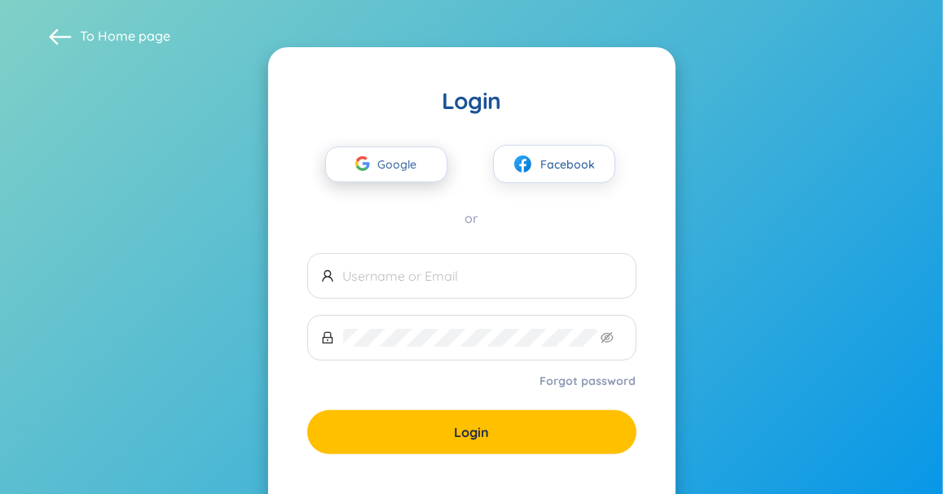
click at [396, 167] on span "Google" at bounding box center [401, 164] width 47 height 34
click at [378, 168] on span "Google" at bounding box center [401, 164] width 47 height 34
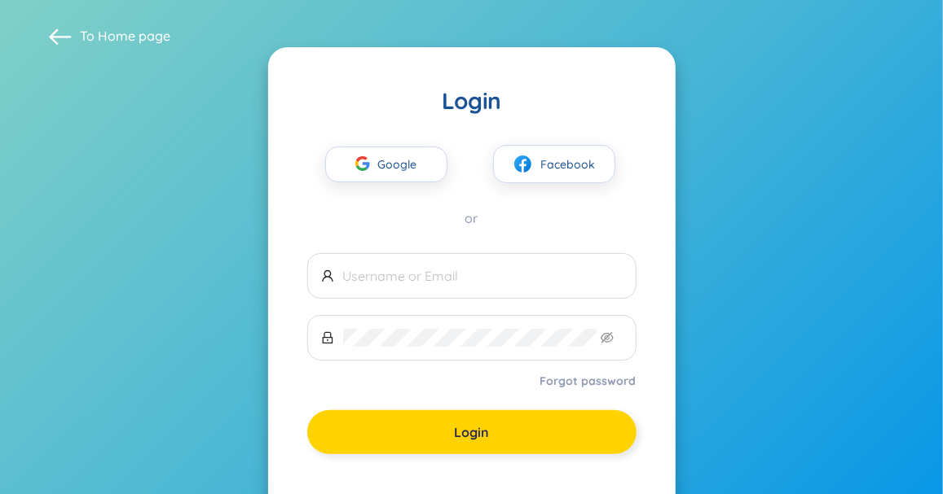
click at [460, 436] on span "Login" at bounding box center [471, 433] width 35 height 18
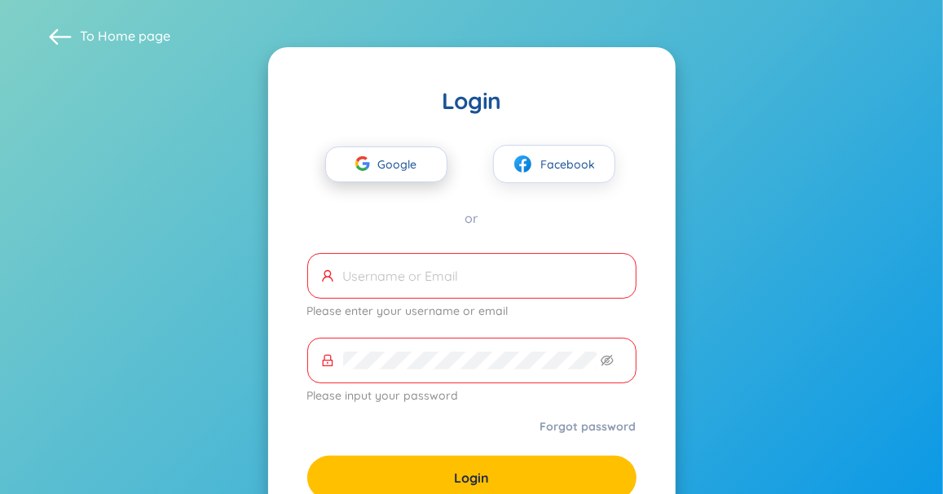
click at [410, 169] on span "Google" at bounding box center [401, 164] width 47 height 34
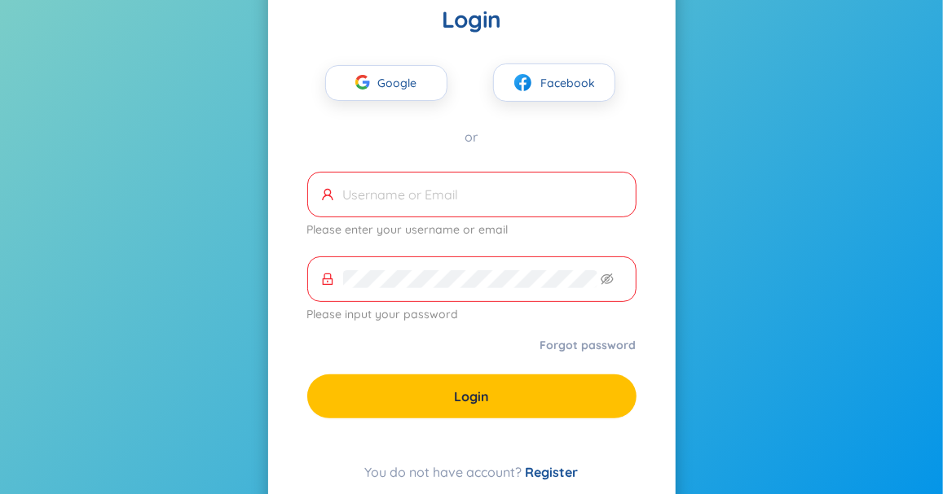
click at [384, 202] on input "text" at bounding box center [482, 195] width 279 height 18
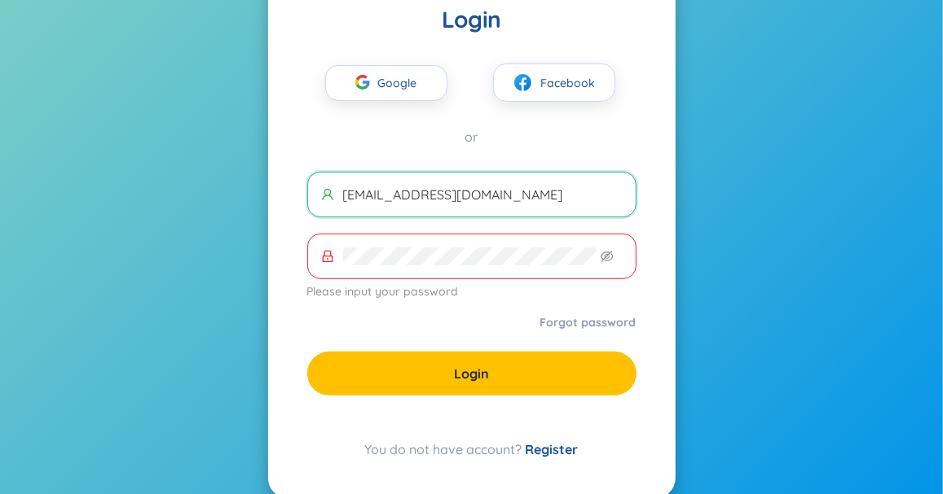
type input "trungphuongcor@gmail.com"
click at [362, 271] on span at bounding box center [471, 257] width 329 height 46
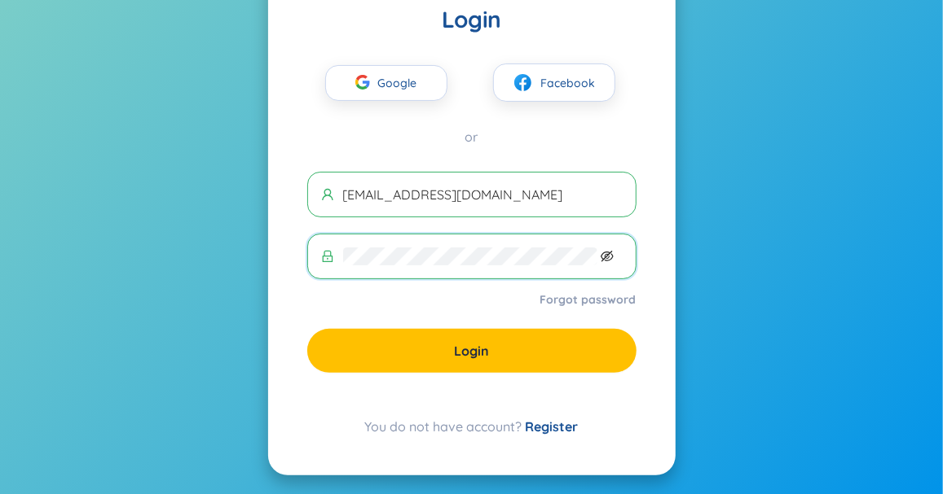
click at [609, 254] on icon "eye-invisible" at bounding box center [606, 256] width 13 height 13
click at [516, 430] on div "You do not have account? Register" at bounding box center [471, 427] width 329 height 20
click at [539, 426] on link "Register" at bounding box center [551, 427] width 53 height 16
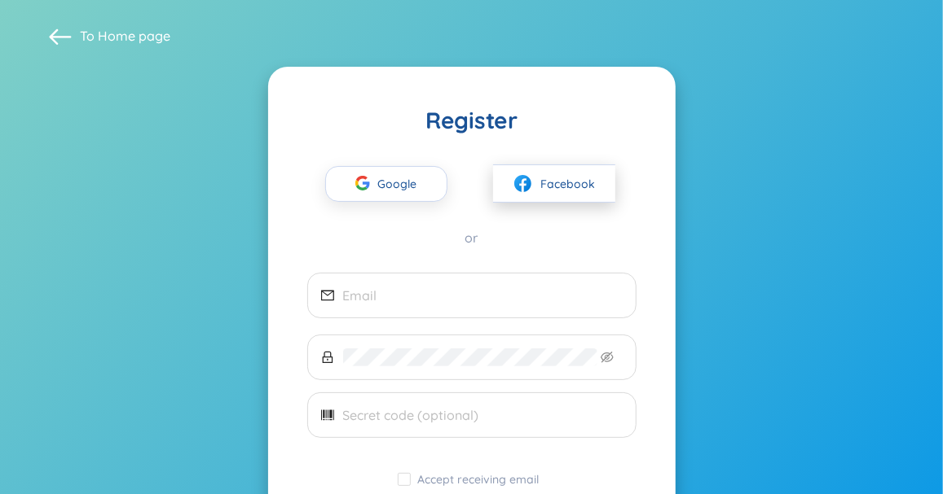
click at [536, 191] on button "Facebook" at bounding box center [554, 184] width 122 height 38
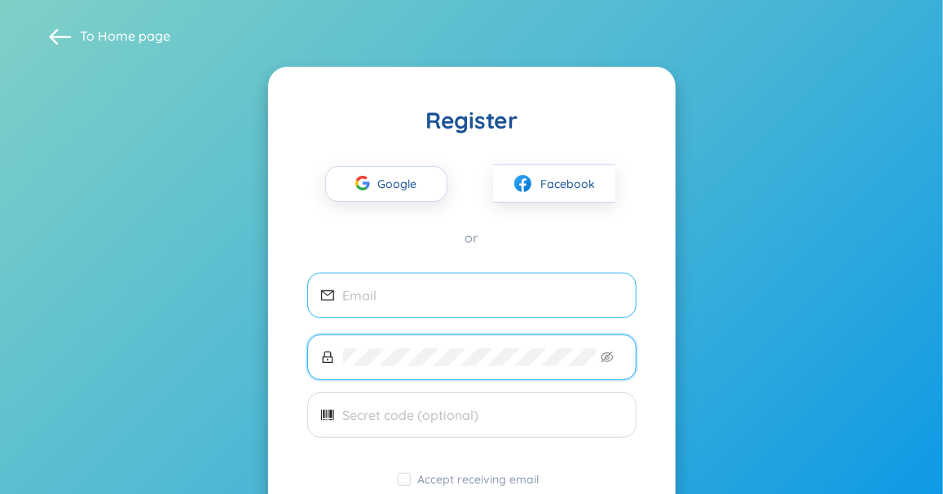
scroll to position [81, 0]
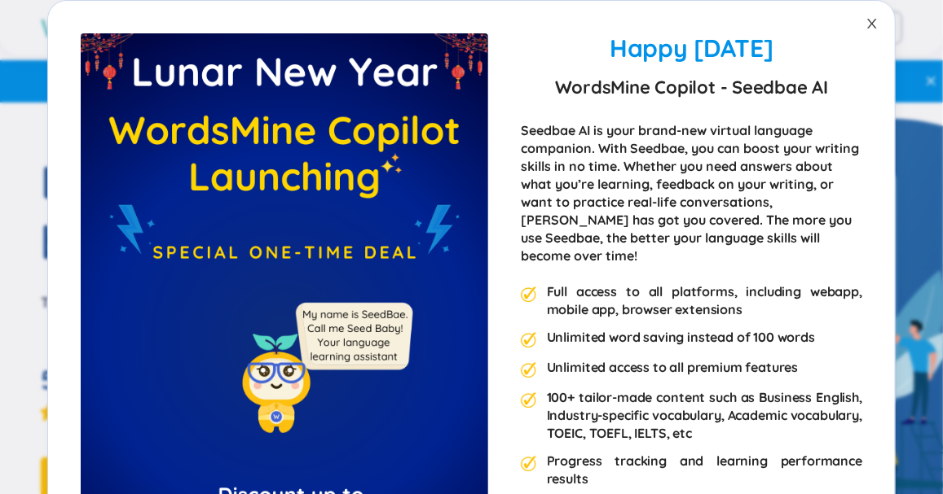
click at [865, 21] on icon "close" at bounding box center [871, 23] width 13 height 13
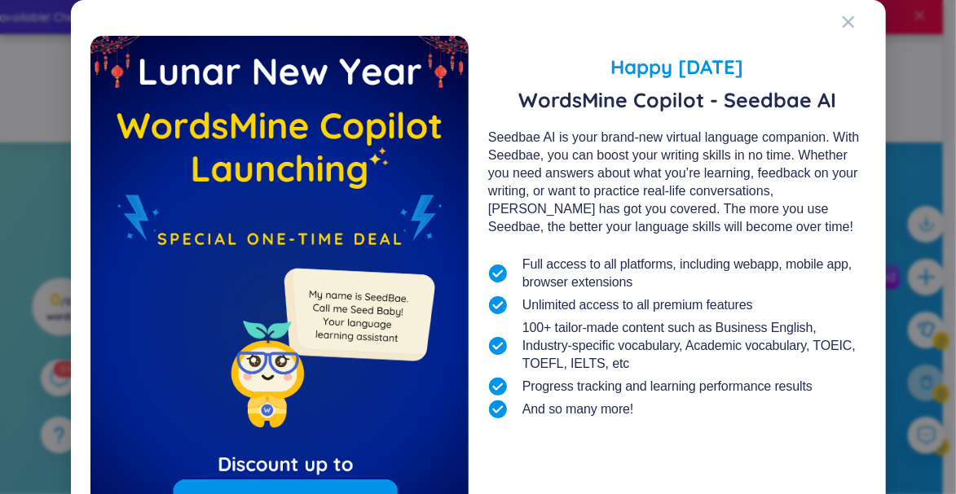
click at [833, 21] on div "Happy [DATE] WordsMine Copilot - Seedbae AI Seedbae AI is your brand-new virtua…" at bounding box center [478, 327] width 776 height 614
click at [842, 17] on icon "Close" at bounding box center [848, 21] width 13 height 13
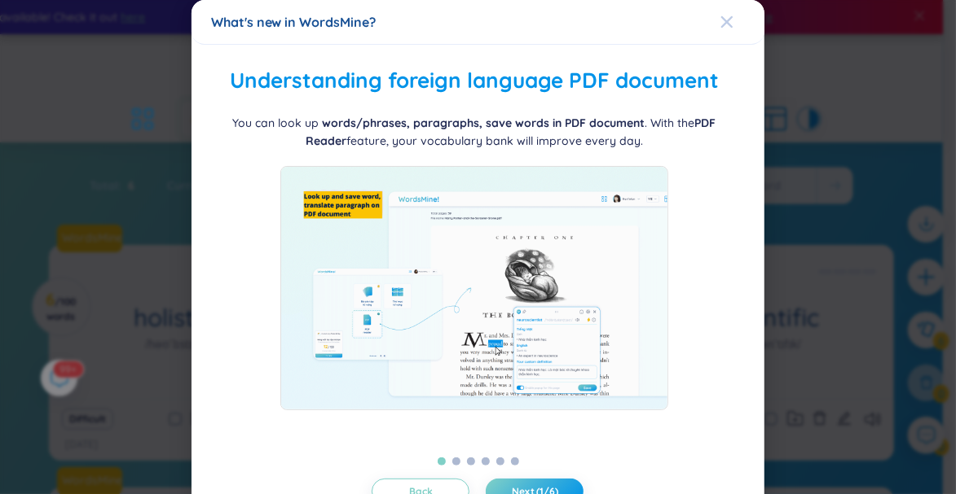
click at [721, 19] on icon "Close" at bounding box center [726, 21] width 11 height 11
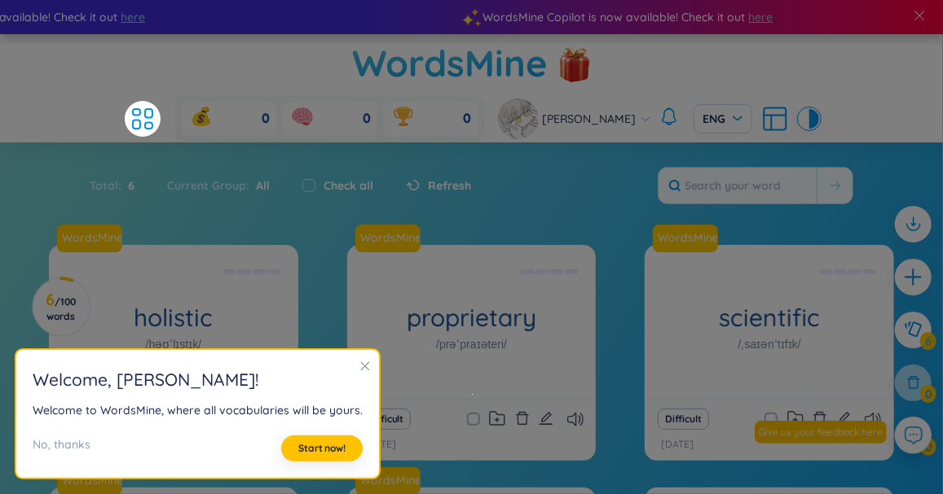
click at [581, 159] on div "Total : 6 Current Group : All Check all Refresh" at bounding box center [471, 186] width 943 height 54
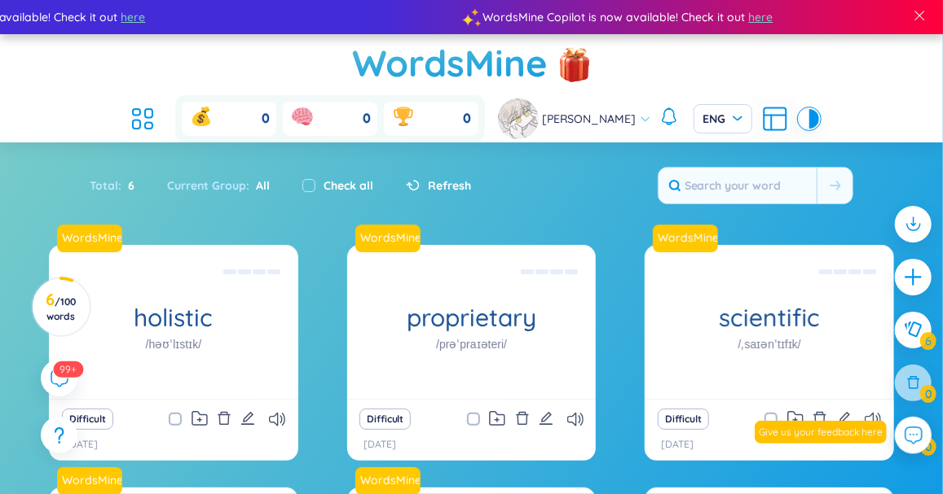
scroll to position [163, 0]
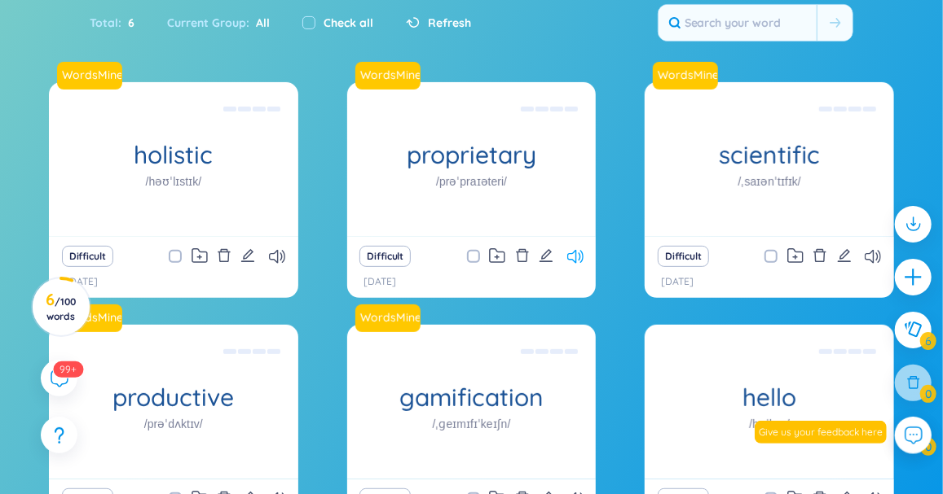
click at [574, 250] on icon at bounding box center [575, 257] width 16 height 14
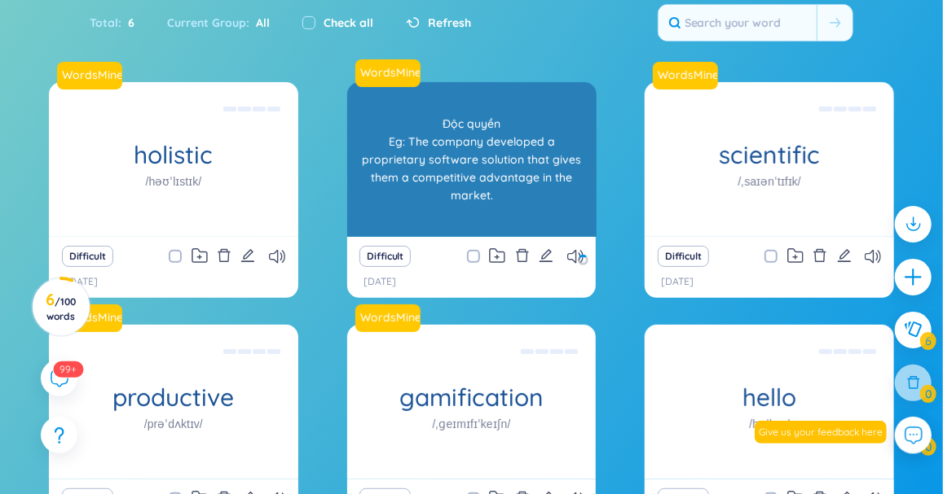
click at [531, 119] on div "Độc quyền Eg: The company developed a proprietary software solution that gives …" at bounding box center [471, 159] width 233 height 147
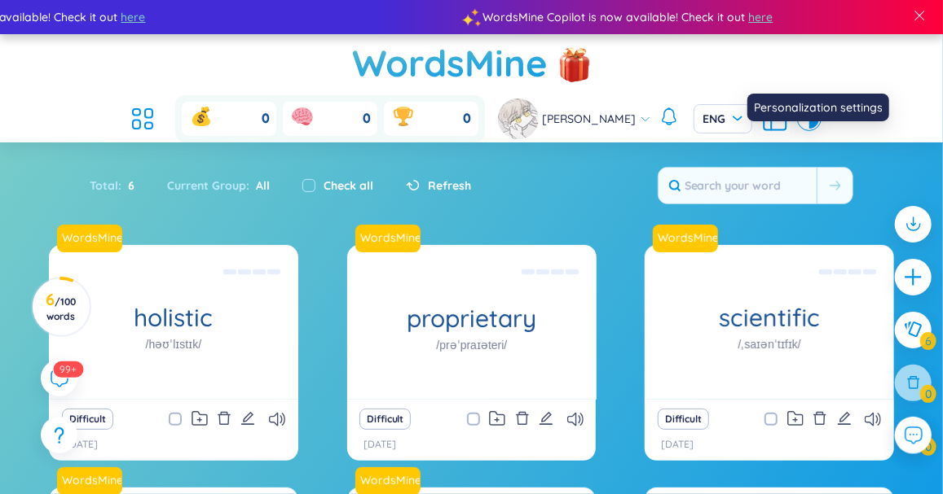
click at [789, 104] on icon at bounding box center [774, 118] width 29 height 29
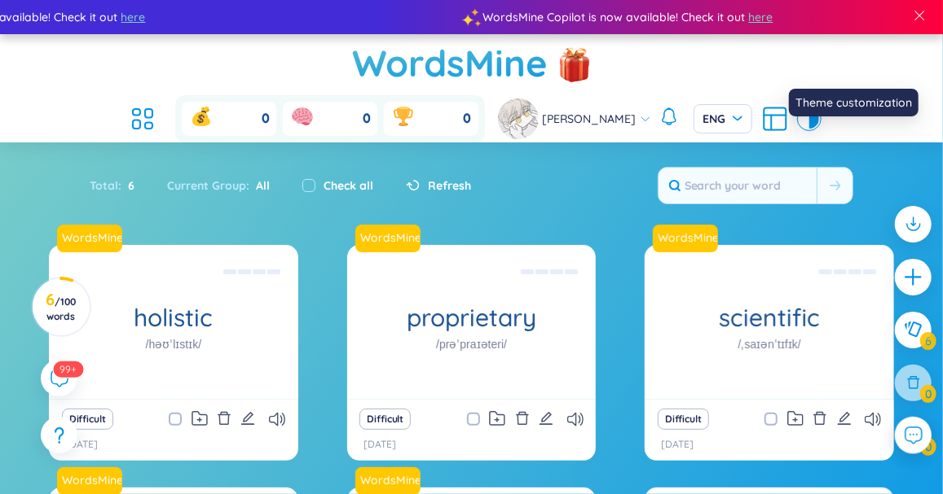
click at [819, 99] on div "Anh Thuu ENG" at bounding box center [658, 119] width 321 height 41
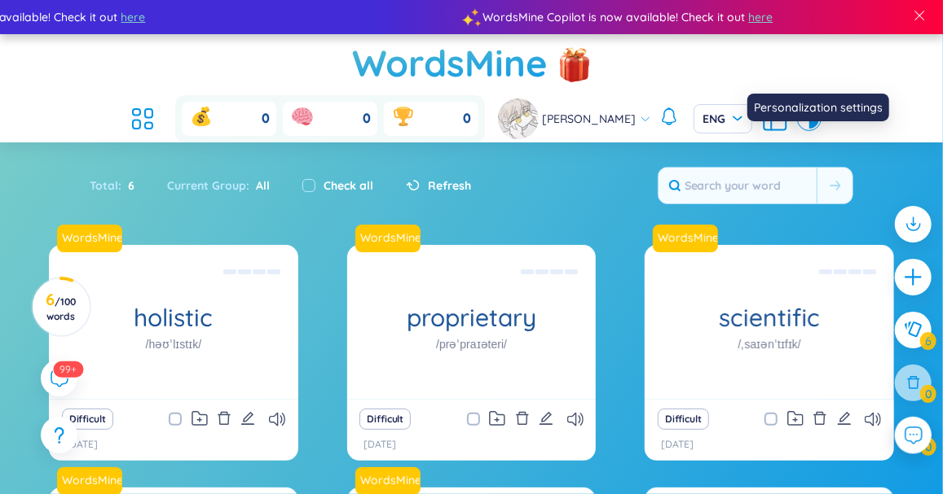
click at [785, 108] on icon at bounding box center [774, 119] width 22 height 22
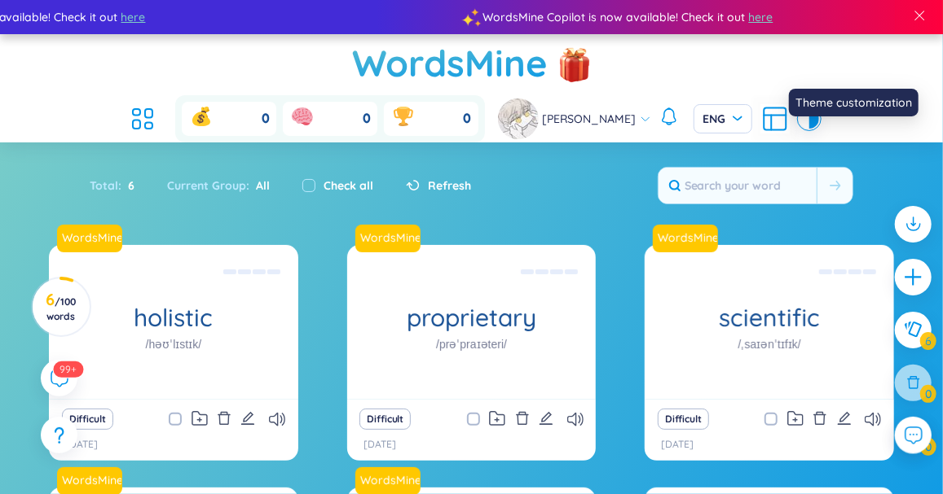
click at [819, 109] on div at bounding box center [814, 119] width 10 height 20
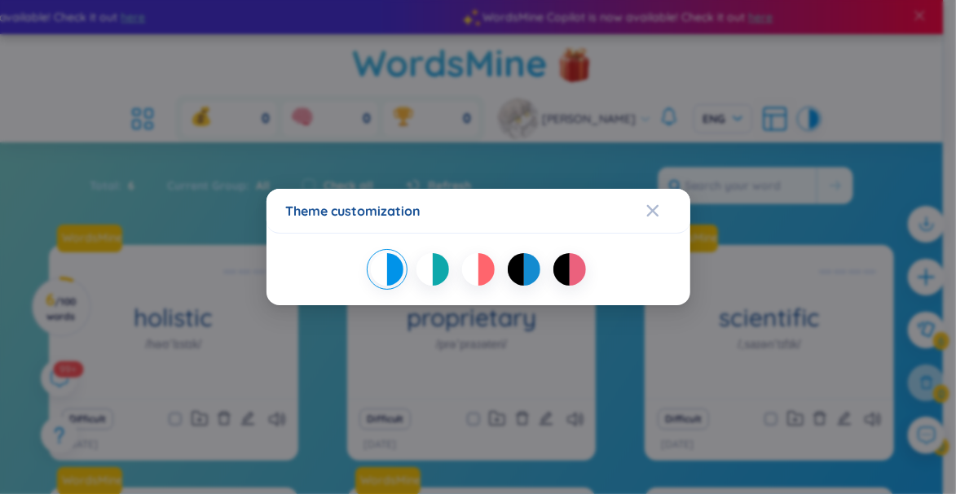
click at [893, 94] on div "Theme customization" at bounding box center [478, 247] width 956 height 494
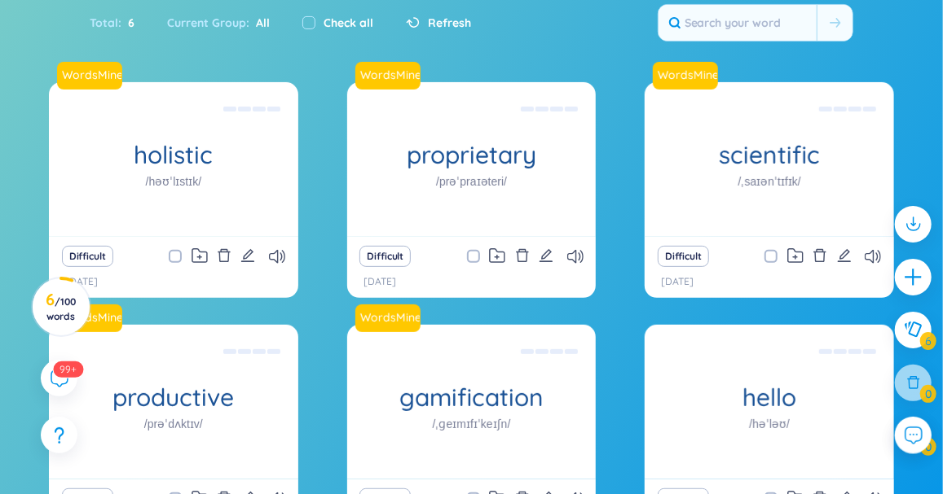
scroll to position [246, 0]
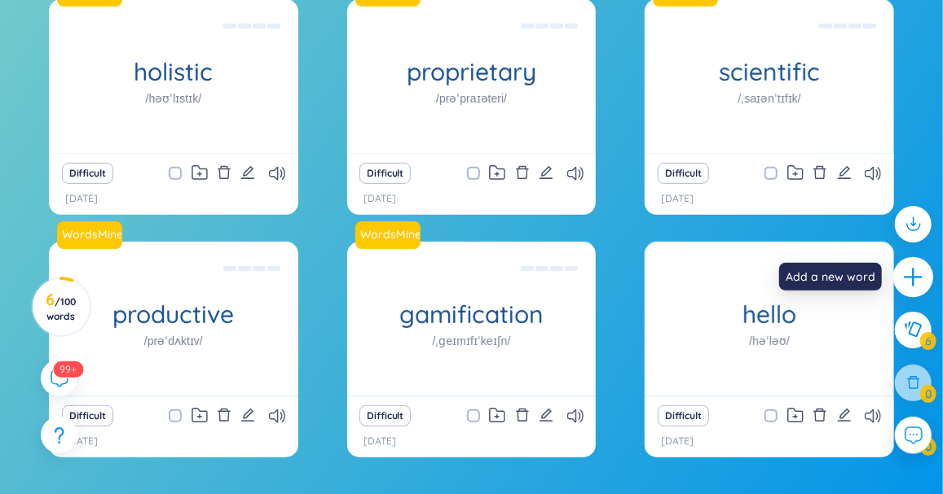
click at [911, 271] on icon "plus" at bounding box center [913, 277] width 23 height 23
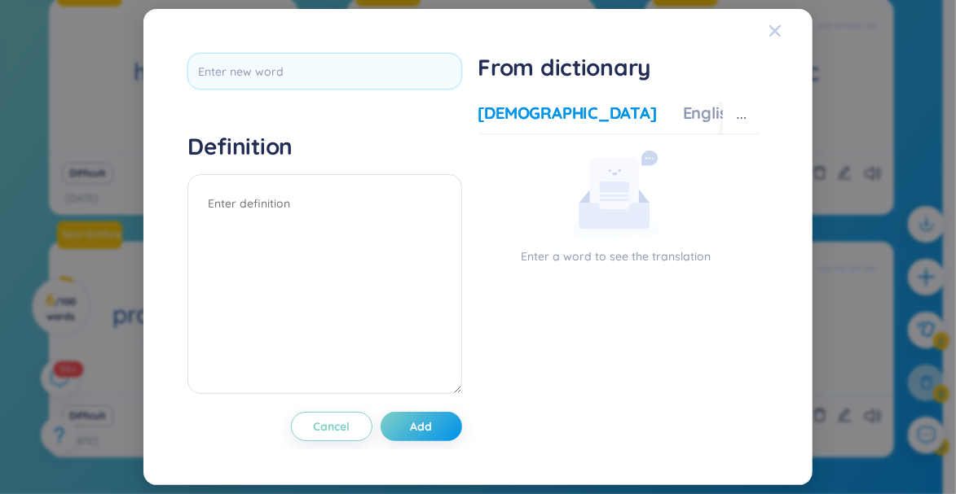
click at [782, 30] on span "Close" at bounding box center [790, 31] width 44 height 44
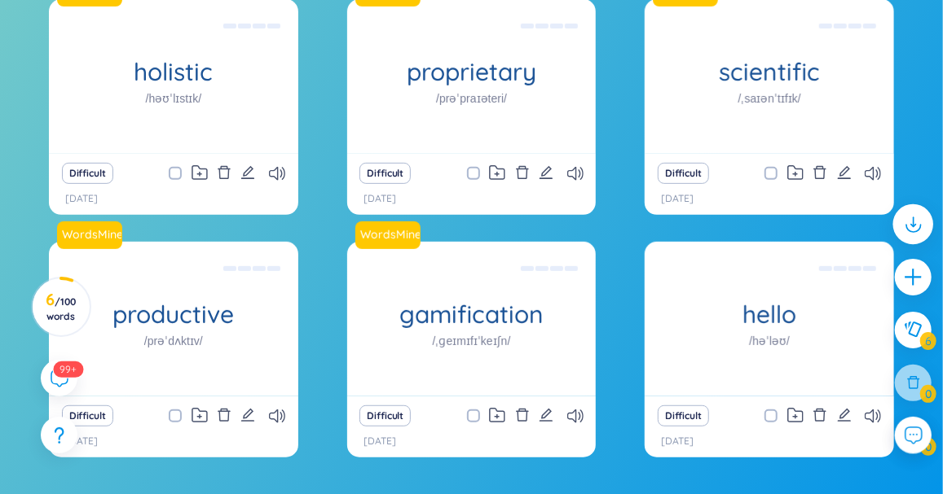
click at [905, 219] on icon at bounding box center [912, 223] width 21 height 21
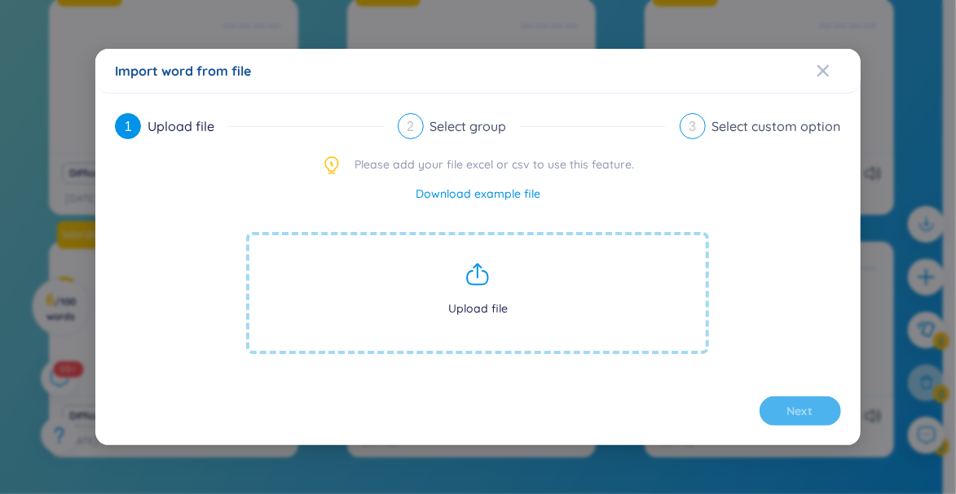
click at [481, 283] on icon at bounding box center [477, 275] width 26 height 26
click at [821, 74] on icon "Close" at bounding box center [822, 70] width 13 height 13
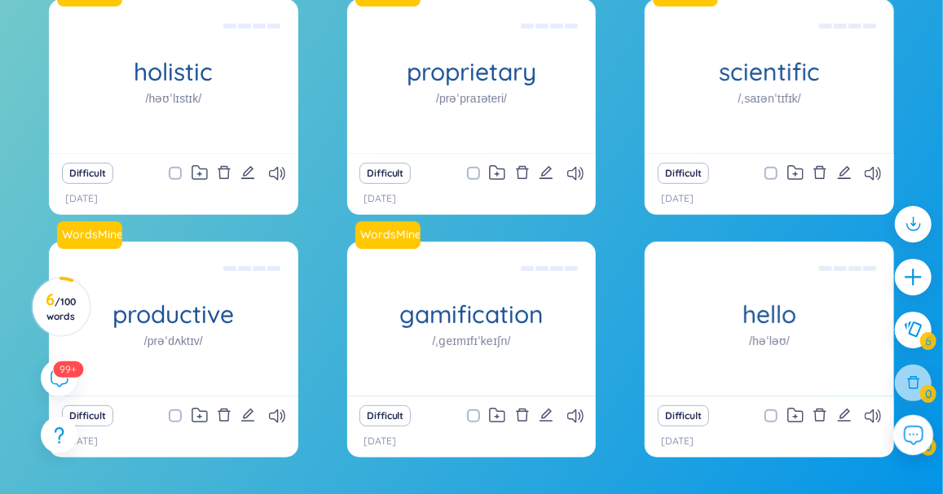
click at [904, 433] on icon at bounding box center [913, 436] width 18 height 18
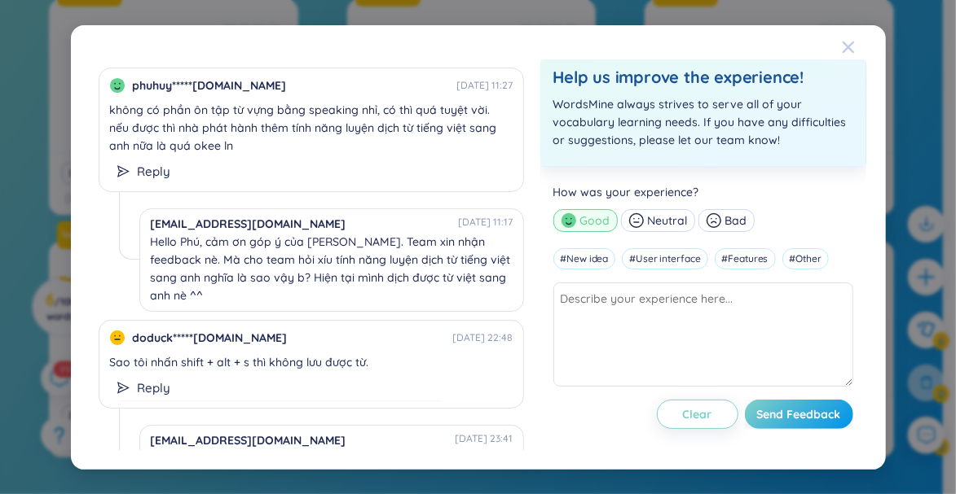
click at [854, 41] on icon "Close" at bounding box center [848, 47] width 13 height 13
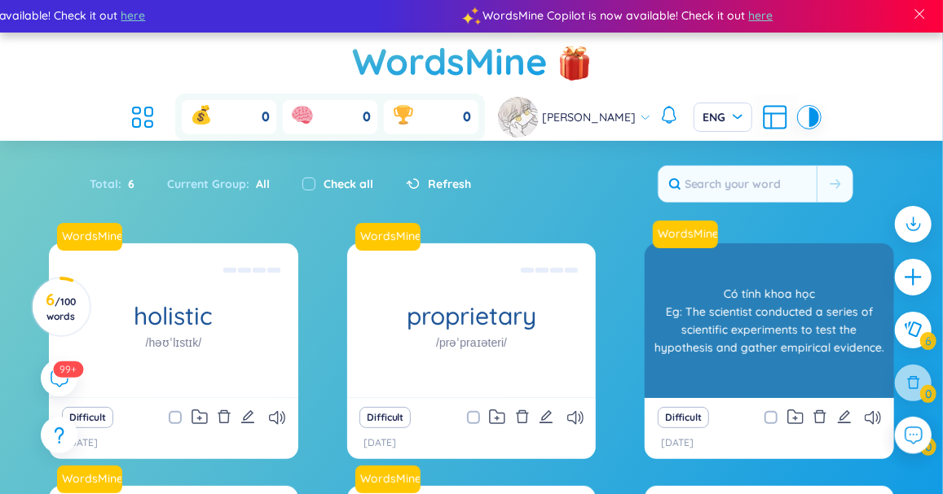
scroll to position [0, 0]
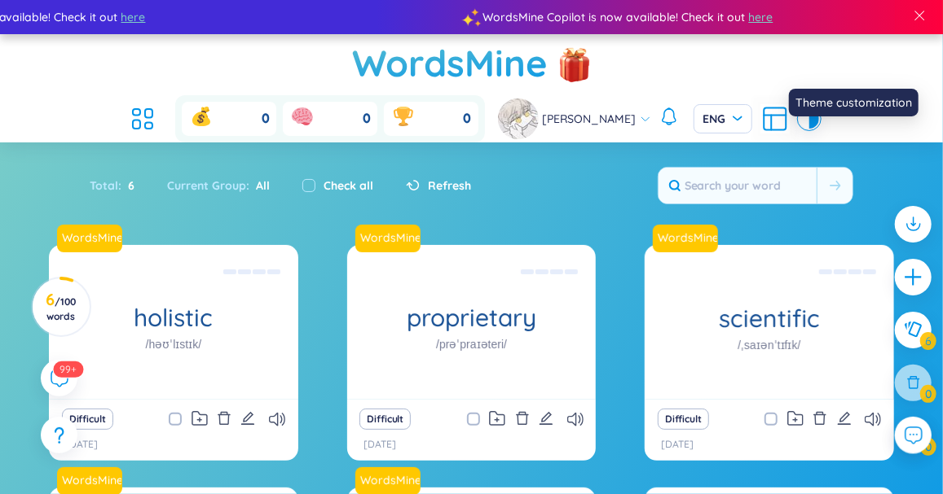
click at [819, 109] on div at bounding box center [814, 119] width 10 height 20
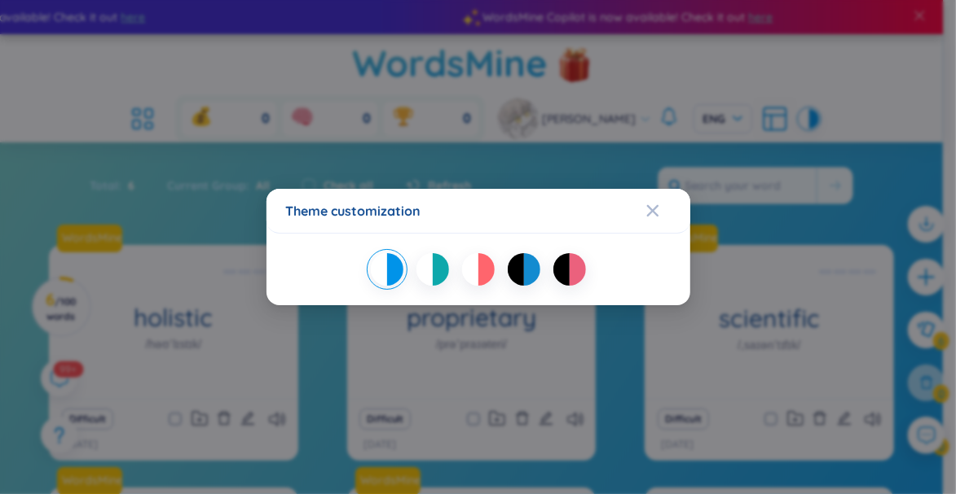
click at [855, 145] on div "Theme customization" at bounding box center [478, 247] width 956 height 494
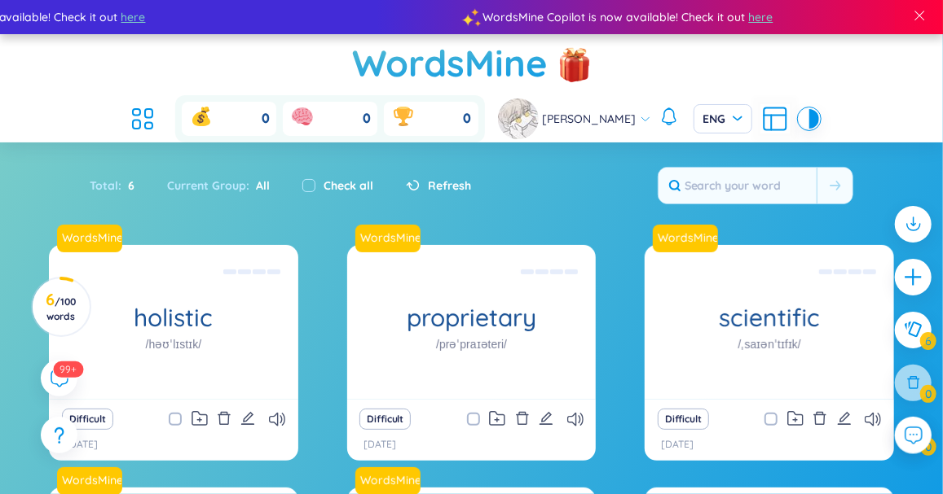
scroll to position [246, 0]
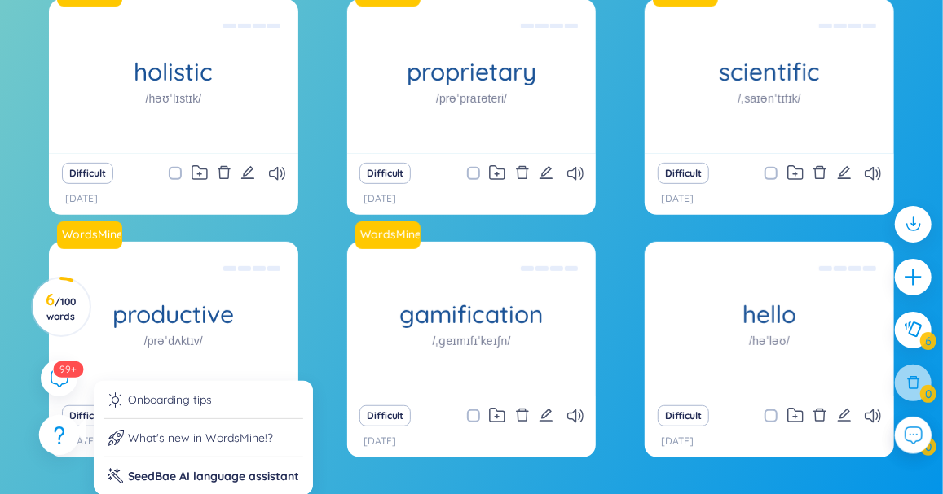
click at [58, 437] on icon at bounding box center [59, 436] width 11 height 18
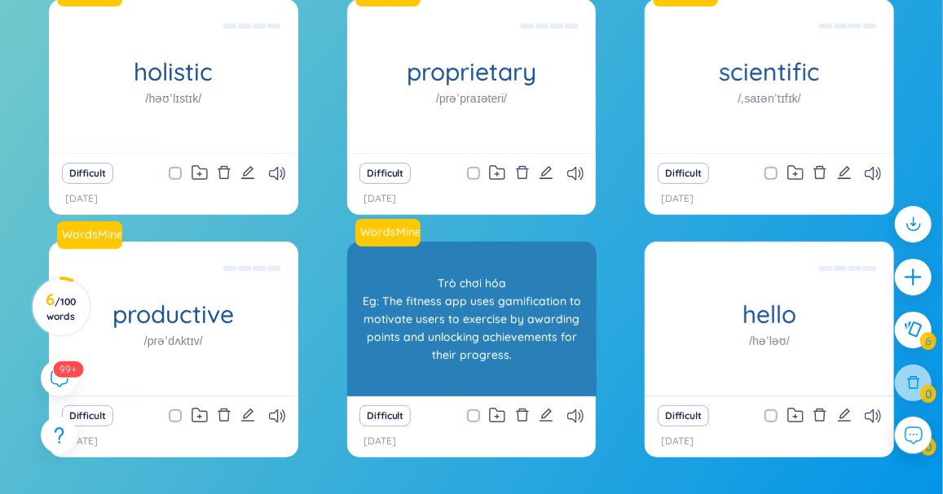
scroll to position [2, 0]
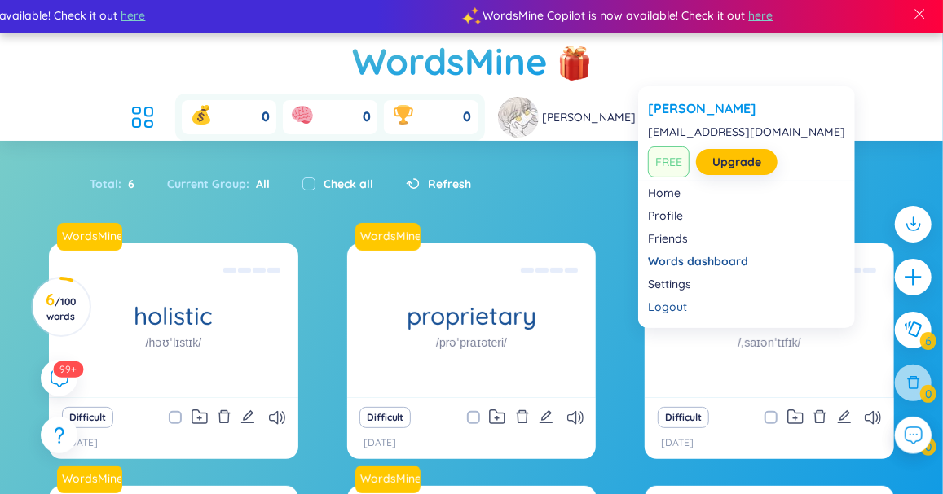
click at [651, 97] on div "[PERSON_NAME]" at bounding box center [574, 117] width 153 height 41
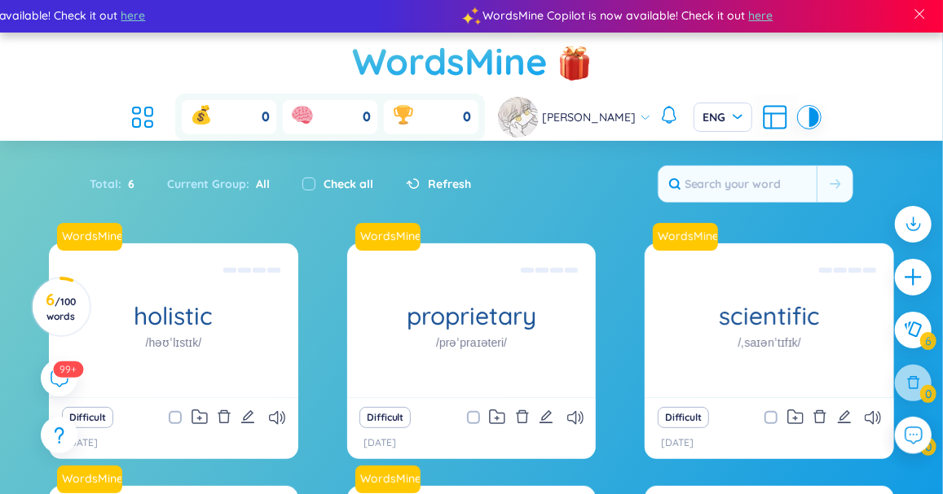
click at [352, 51] on h1 "WordsMine" at bounding box center [450, 62] width 196 height 58
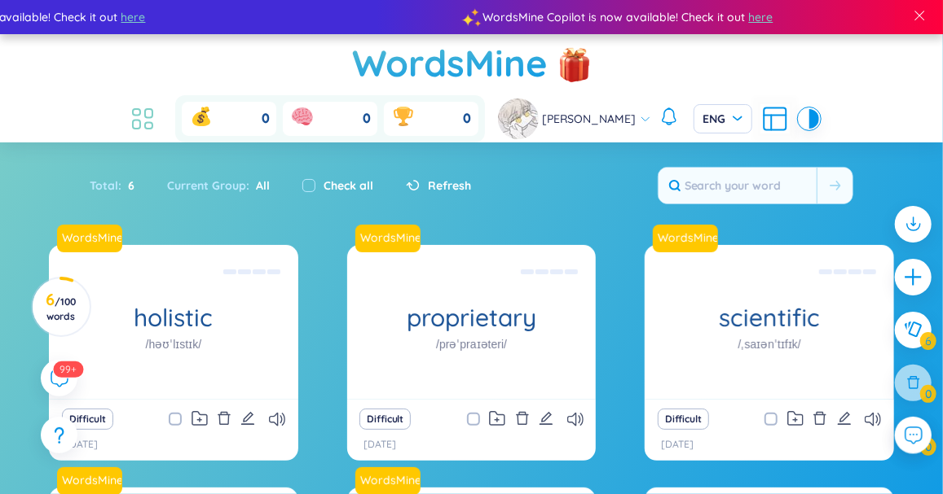
click at [157, 104] on icon at bounding box center [142, 118] width 29 height 29
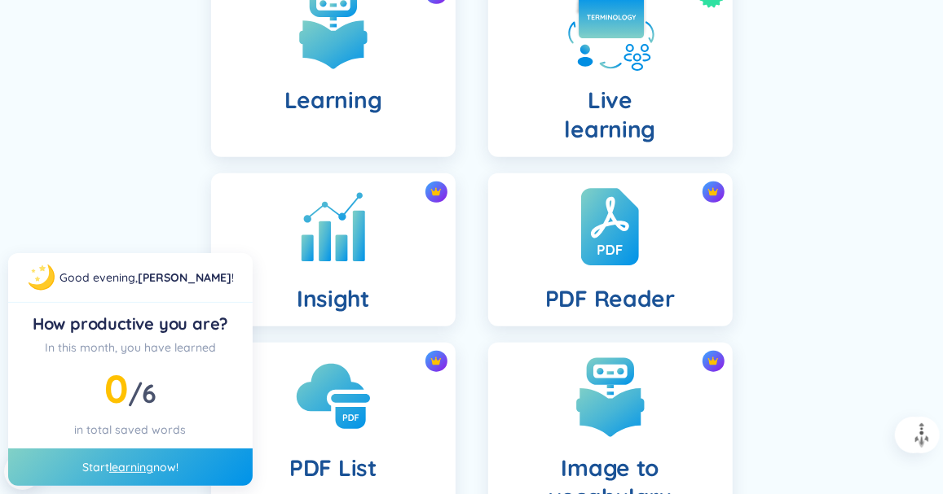
scroll to position [690, 0]
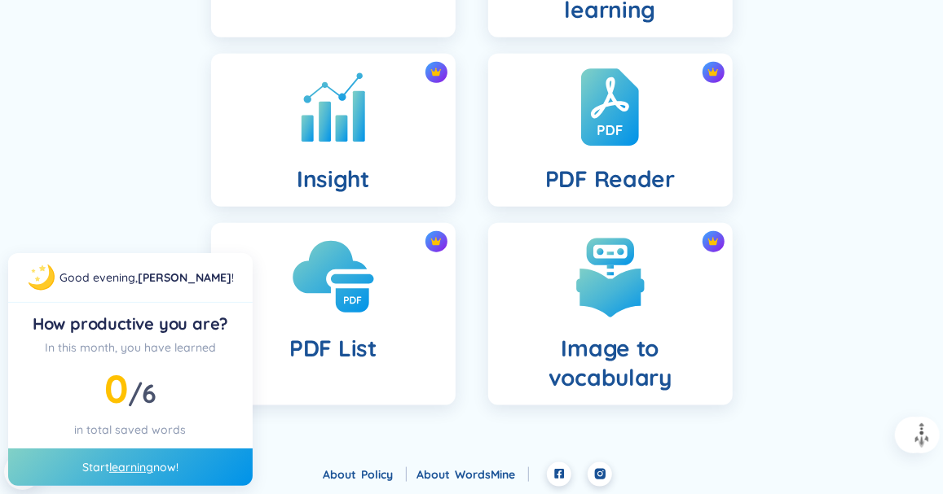
click at [368, 320] on img at bounding box center [333, 277] width 90 height 90
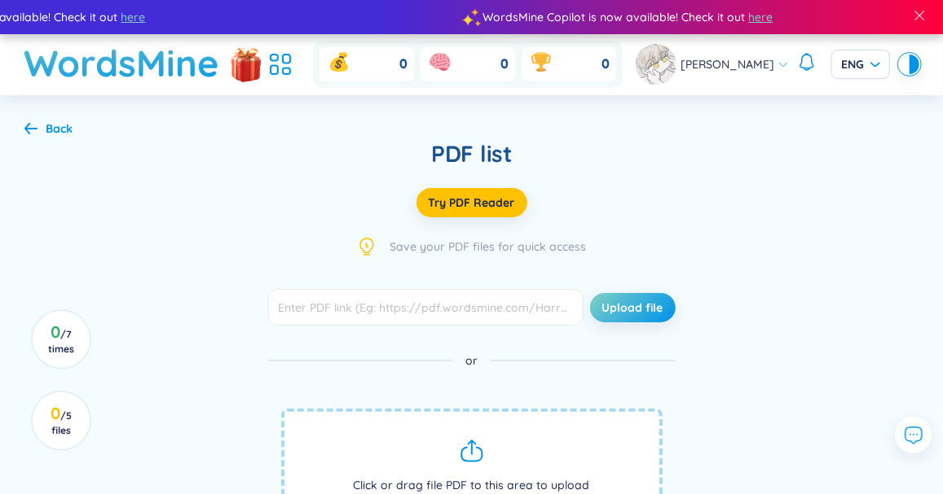
scroll to position [81, 0]
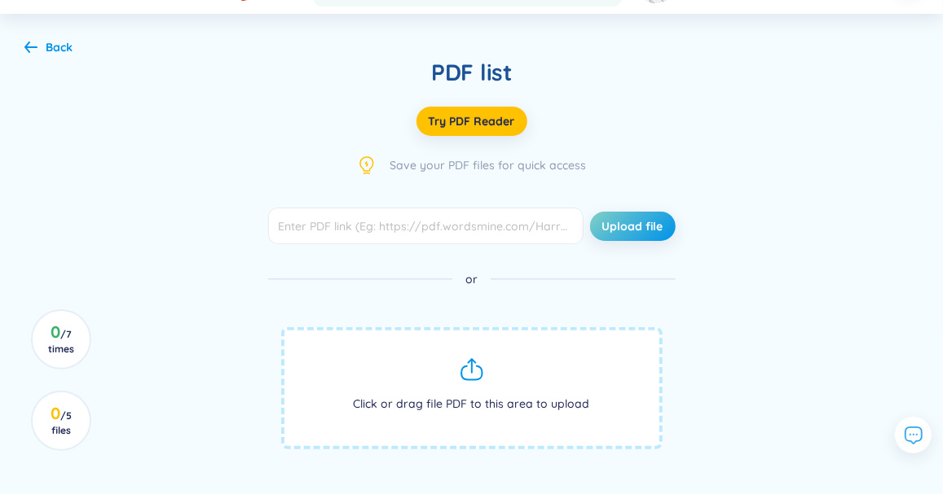
click at [456, 385] on span "Click or drag file PDF to this area to upload" at bounding box center [471, 388] width 381 height 122
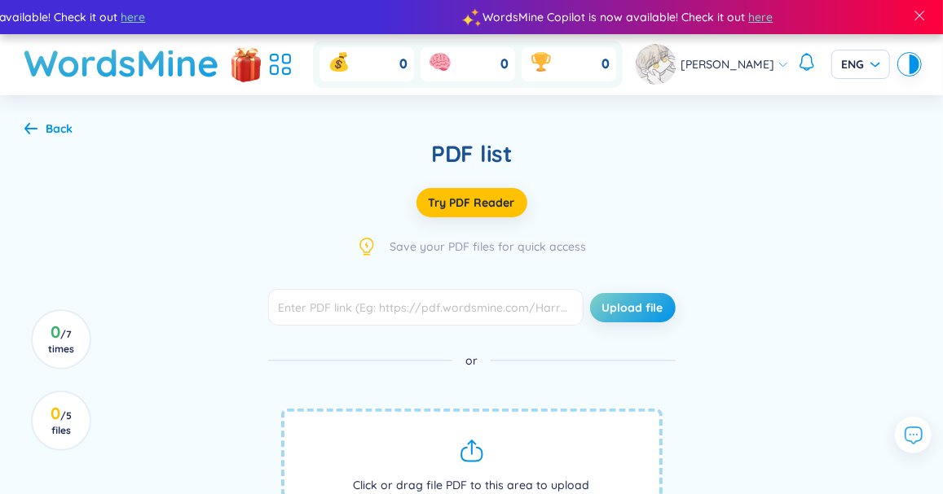
scroll to position [326, 0]
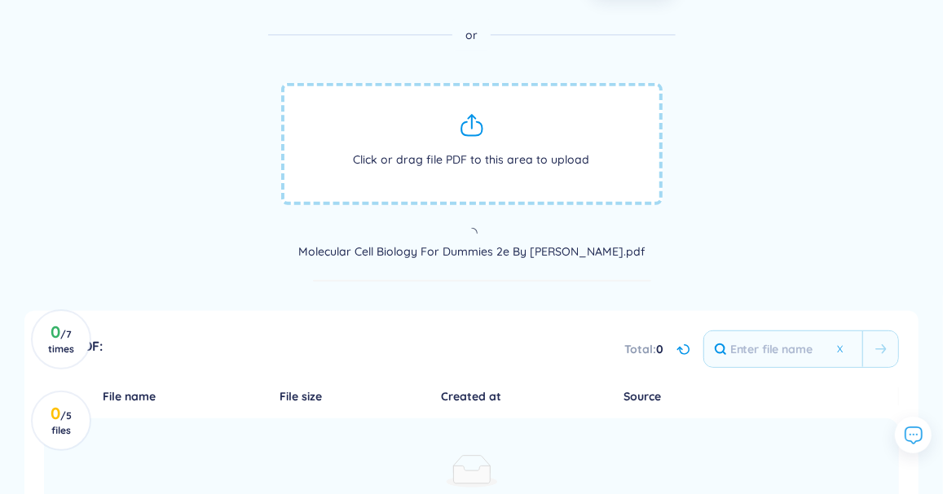
click at [468, 138] on icon at bounding box center [472, 125] width 26 height 26
click at [467, 120] on icon at bounding box center [472, 125] width 26 height 26
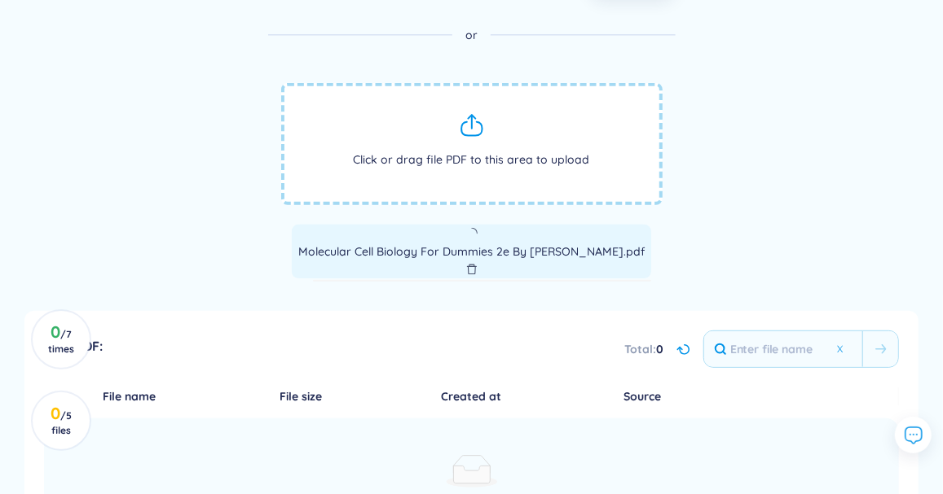
scroll to position [163, 0]
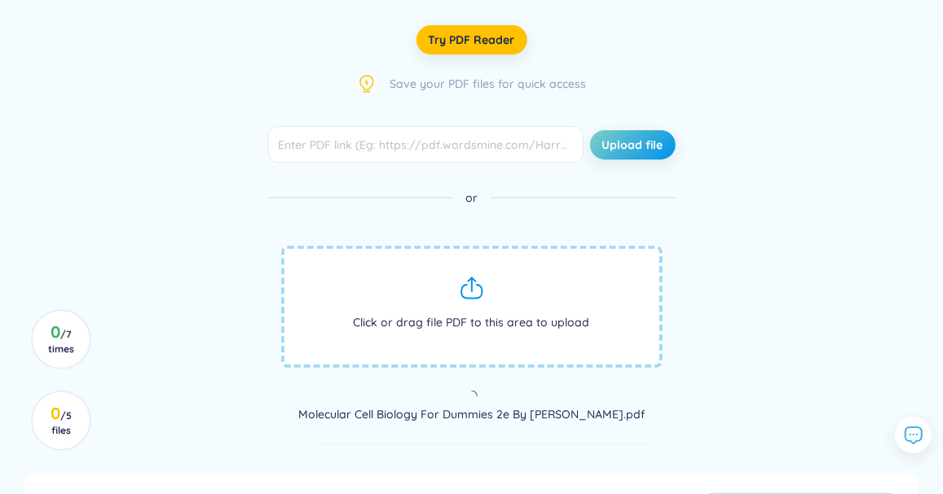
click at [461, 293] on icon at bounding box center [471, 292] width 20 height 14
click at [447, 291] on span "Click or drag file PDF to this area to upload" at bounding box center [471, 307] width 381 height 122
click at [357, 148] on input "text" at bounding box center [425, 144] width 315 height 37
click at [436, 276] on span "Click or drag file PDF to this area to upload" at bounding box center [471, 307] width 381 height 122
click at [488, 292] on span "Click or drag file PDF to this area to upload" at bounding box center [471, 307] width 381 height 122
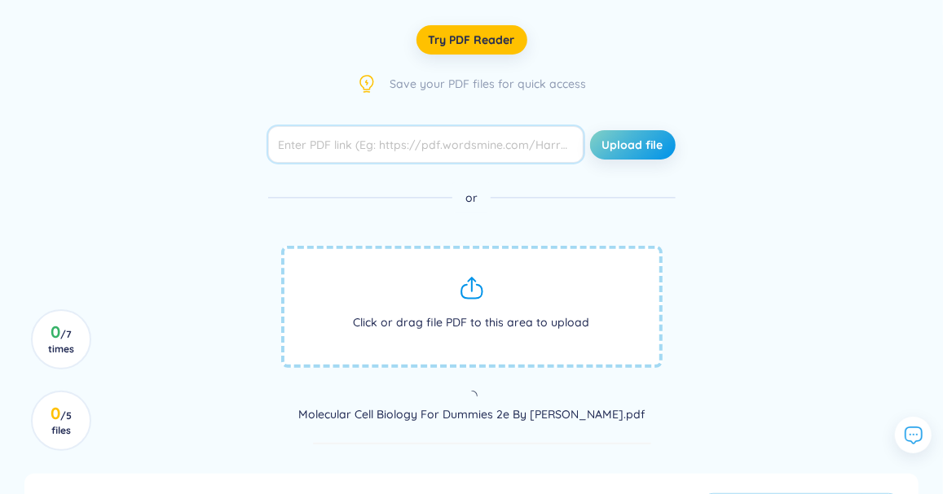
click at [464, 137] on input "text" at bounding box center [425, 144] width 315 height 37
drag, startPoint x: 367, startPoint y: 149, endPoint x: 581, endPoint y: 157, distance: 213.6
click at [581, 157] on input "text" at bounding box center [425, 144] width 315 height 37
click at [477, 156] on input "text" at bounding box center [425, 144] width 315 height 37
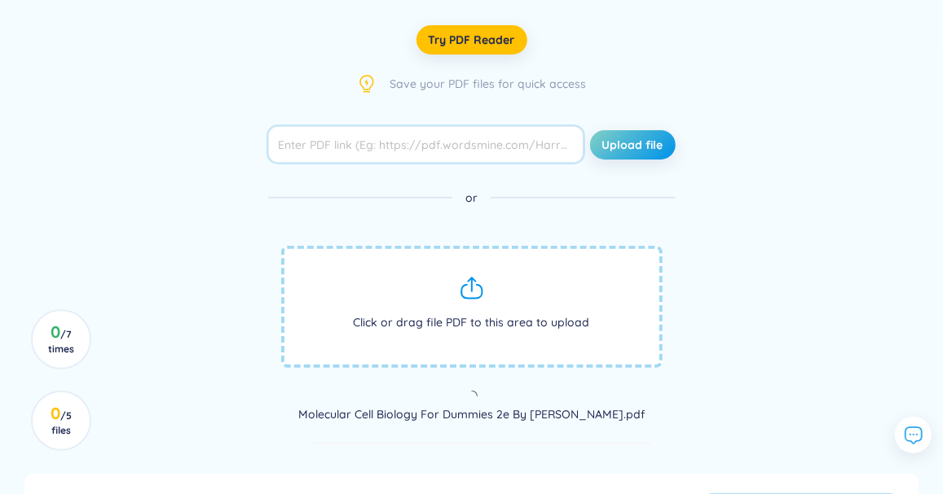
paste input "[URL][DOMAIN_NAME]"
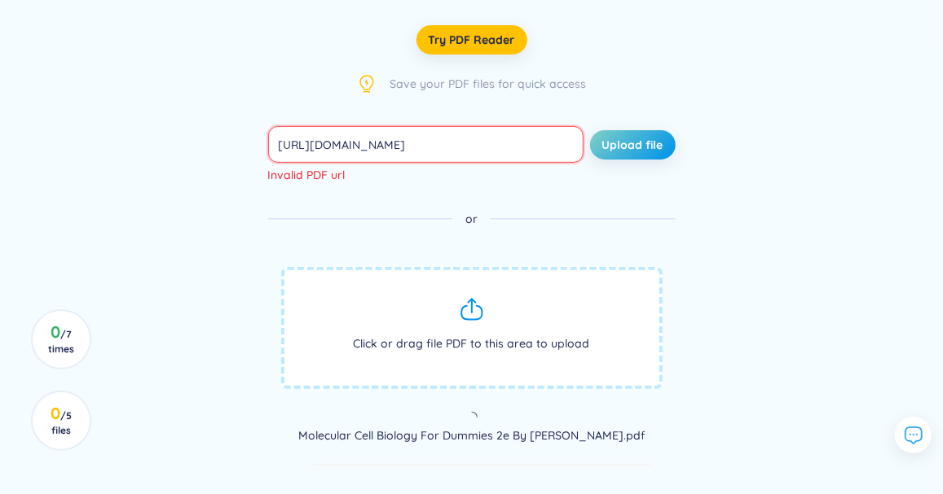
scroll to position [0, 0]
type input "h"
click at [420, 302] on span "Click or drag file PDF to this area to upload" at bounding box center [471, 328] width 381 height 122
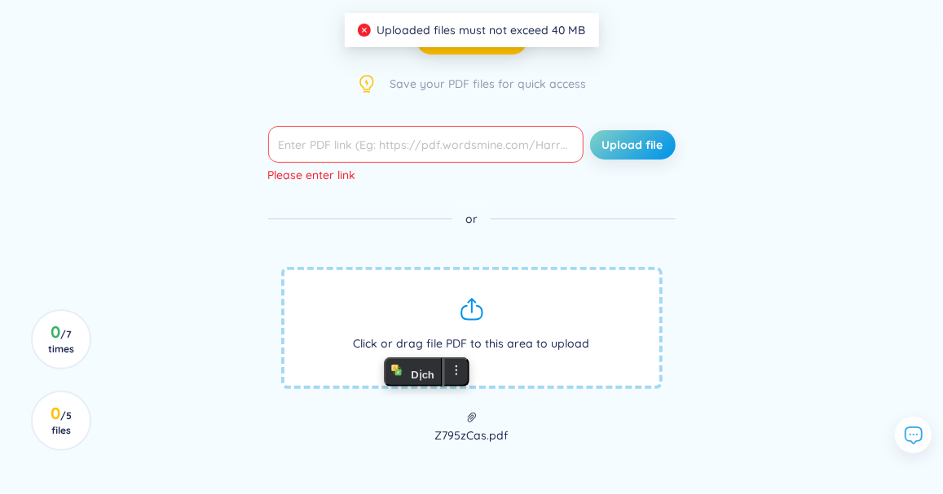
click at [483, 298] on icon at bounding box center [472, 310] width 26 height 26
click at [472, 309] on icon at bounding box center [472, 307] width 0 height 12
click at [464, 304] on icon at bounding box center [472, 310] width 26 height 26
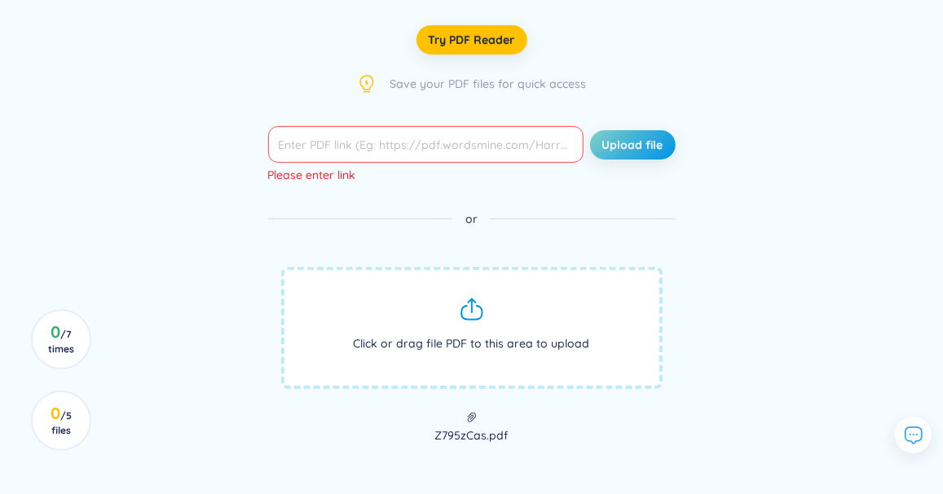
click at [510, 325] on span "Click or drag file PDF to this area to upload" at bounding box center [471, 328] width 381 height 122
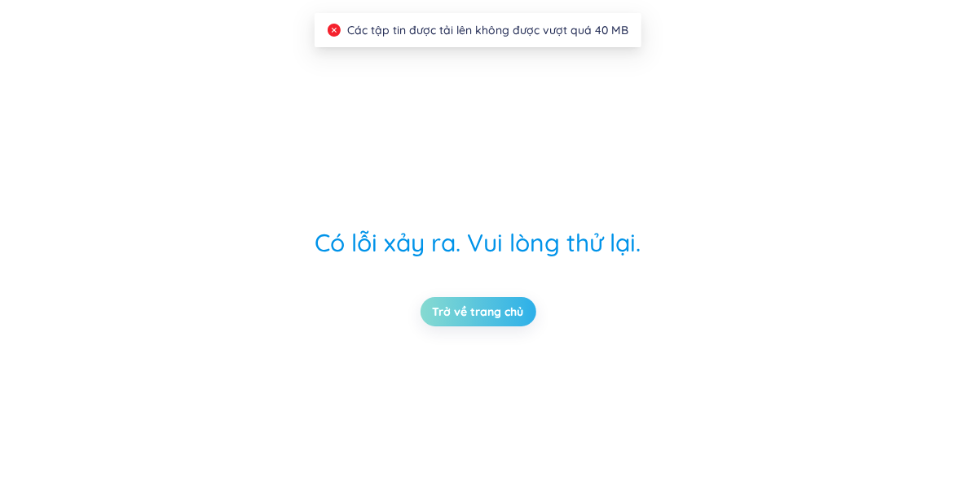
click at [497, 315] on link "Trở về trang chủ" at bounding box center [478, 312] width 91 height 18
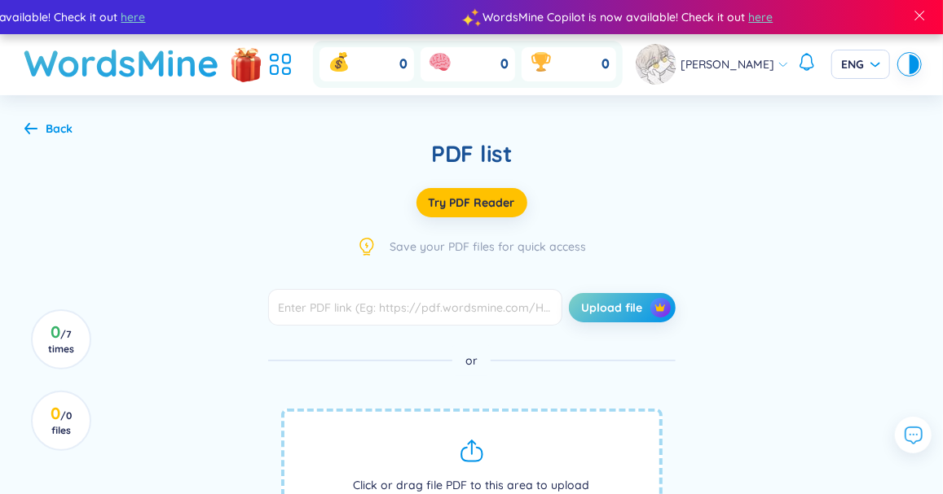
scroll to position [367, 0]
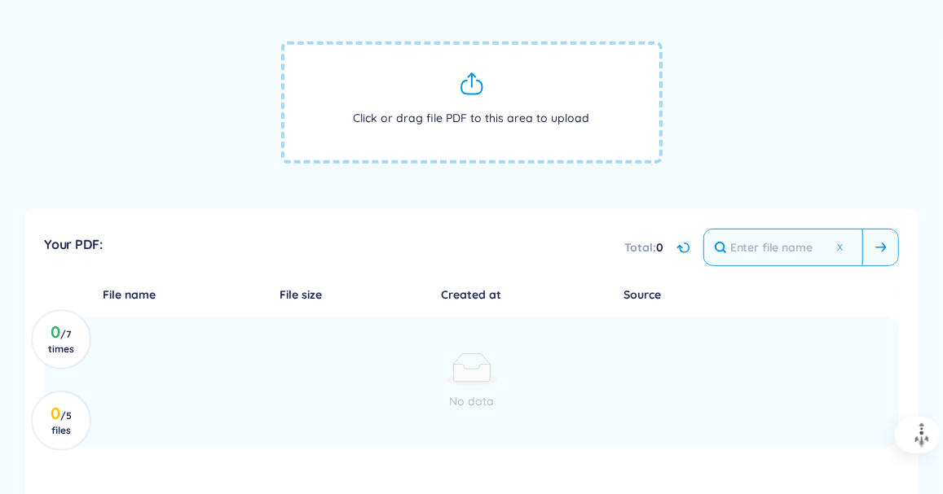
click at [855, 250] on input "text" at bounding box center [783, 248] width 158 height 36
